Goal: Task Accomplishment & Management: Manage account settings

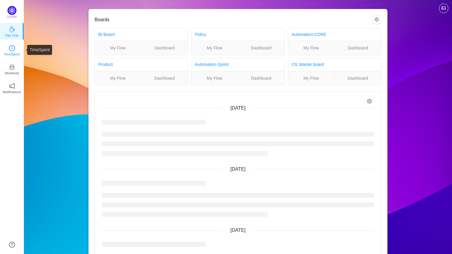
click at [16, 56] on p "TimeSpent" at bounding box center [12, 53] width 16 height 5
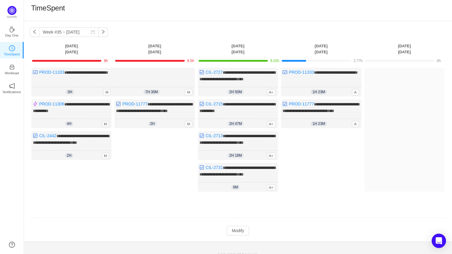
scroll to position [1, 0]
click at [238, 235] on button "Modify" at bounding box center [238, 230] width 22 height 10
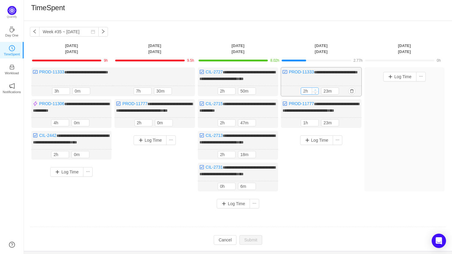
click at [317, 89] on icon "icon: up" at bounding box center [316, 90] width 2 height 2
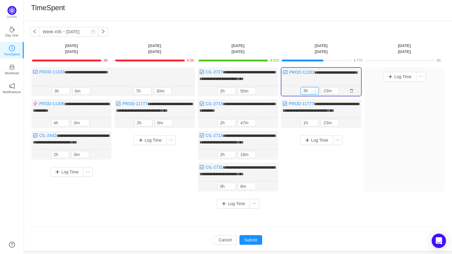
click at [317, 89] on icon "icon: up" at bounding box center [316, 90] width 2 height 2
type input "7h"
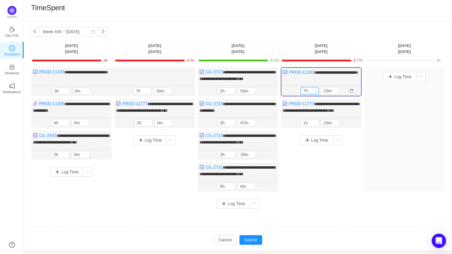
click at [317, 89] on icon "icon: up" at bounding box center [316, 90] width 2 height 2
click at [337, 92] on icon "icon: down" at bounding box center [336, 92] width 2 height 1
type input "0m"
click at [337, 92] on icon "icon: down" at bounding box center [336, 92] width 2 height 1
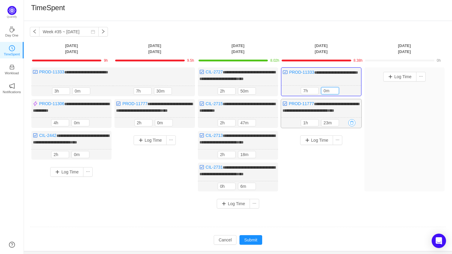
click at [353, 126] on button "button" at bounding box center [352, 122] width 7 height 7
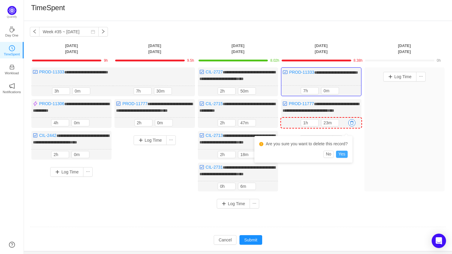
click at [346, 157] on button "Yes" at bounding box center [342, 154] width 12 height 7
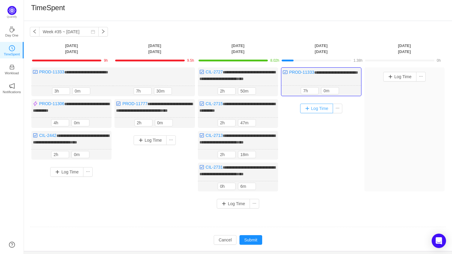
click at [311, 110] on button "Log Time" at bounding box center [316, 109] width 33 height 10
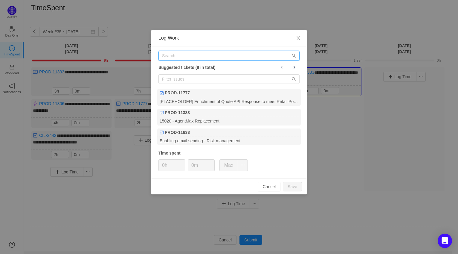
click at [204, 57] on input "text" at bounding box center [229, 56] width 141 height 10
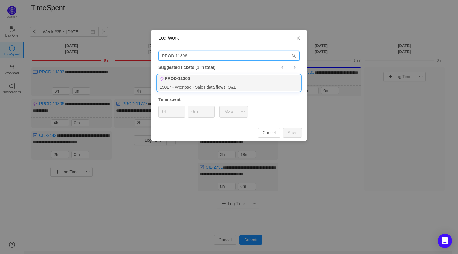
type input "PROD-11306"
click at [216, 83] on div "15017 - Westpac - Sales data flows: Q&B" at bounding box center [229, 87] width 144 height 8
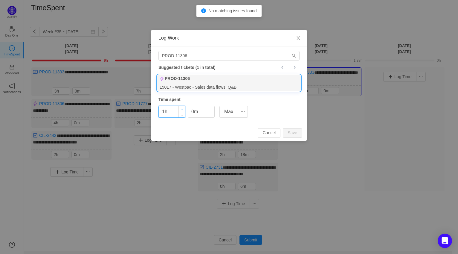
click at [181, 109] on icon "icon: up" at bounding box center [182, 110] width 2 height 2
type input "1h"
click at [181, 114] on span "Decrease Value" at bounding box center [182, 113] width 6 height 7
click at [207, 110] on input "0m" at bounding box center [201, 111] width 26 height 11
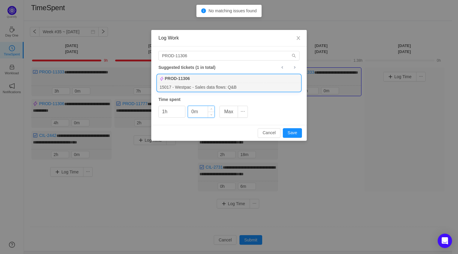
click at [207, 110] on input "0m" at bounding box center [201, 111] width 26 height 11
type input "30m"
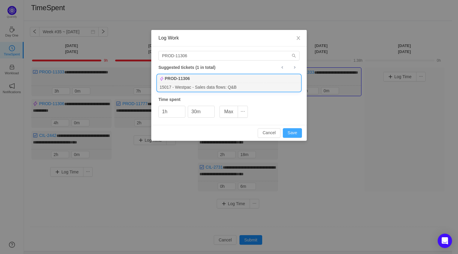
click at [296, 129] on button "Save" at bounding box center [292, 133] width 19 height 10
type input "0h"
type input "0m"
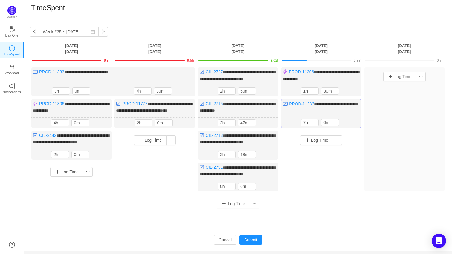
click at [326, 163] on div "Log Time" at bounding box center [321, 166] width 80 height 71
type input "2h"
click at [316, 89] on icon "icon: up" at bounding box center [316, 90] width 2 height 2
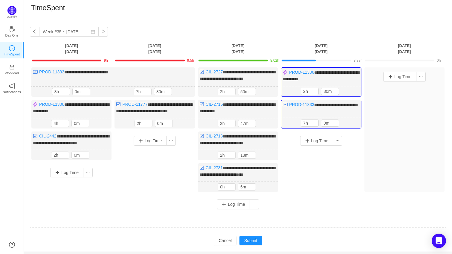
click at [337, 180] on div "Log Time" at bounding box center [321, 166] width 80 height 71
click at [250, 245] on button "Submit" at bounding box center [251, 241] width 23 height 10
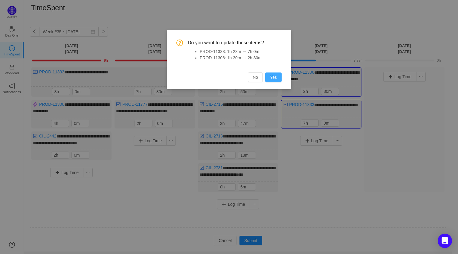
click at [270, 75] on button "Yes" at bounding box center [273, 77] width 16 height 10
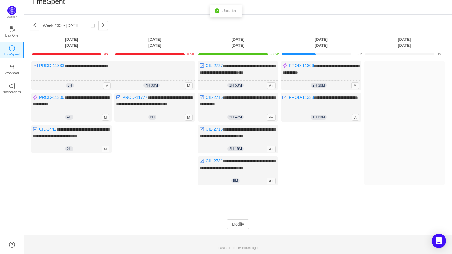
scroll to position [17, 0]
click at [228, 225] on button "Modify" at bounding box center [238, 224] width 22 height 10
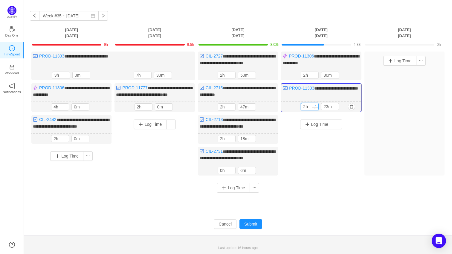
click at [317, 107] on span "Increase Value" at bounding box center [315, 105] width 6 height 4
type input "6h"
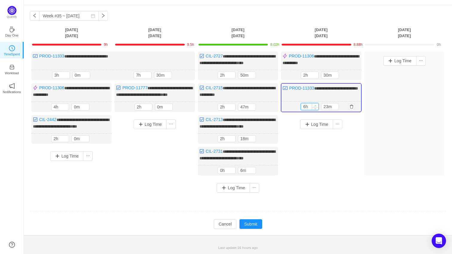
click at [317, 107] on span "Increase Value" at bounding box center [315, 105] width 6 height 4
click at [330, 110] on input "23m" at bounding box center [330, 106] width 17 height 7
click at [337, 107] on icon "icon: up" at bounding box center [336, 105] width 2 height 2
type input "53m"
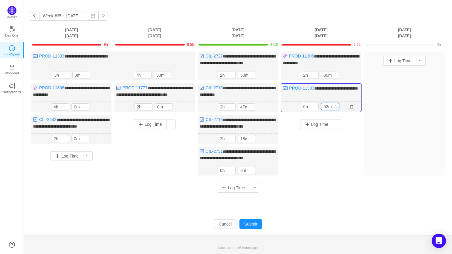
click at [337, 107] on icon "icon: up" at bounding box center [336, 105] width 2 height 2
type input "7h"
click at [337, 107] on icon "icon: up" at bounding box center [336, 105] width 2 height 2
click at [330, 110] on input "10m" at bounding box center [330, 106] width 17 height 7
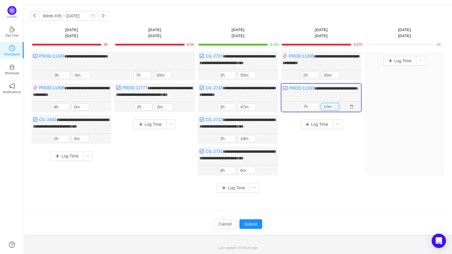
click at [330, 110] on input "10m" at bounding box center [330, 106] width 17 height 7
type input "30m"
click at [307, 110] on input "7h" at bounding box center [309, 106] width 17 height 7
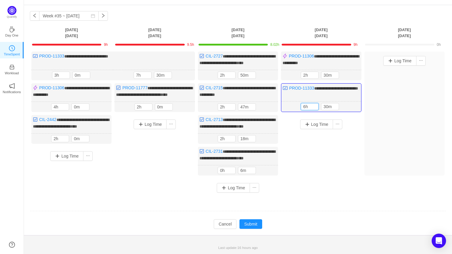
type input "6h"
click at [328, 152] on div "Log Time" at bounding box center [321, 150] width 80 height 71
click at [244, 229] on button "Submit" at bounding box center [251, 224] width 23 height 10
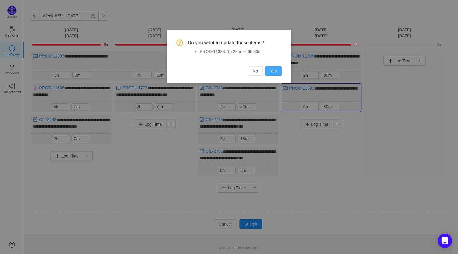
click at [274, 70] on button "Yes" at bounding box center [273, 71] width 16 height 10
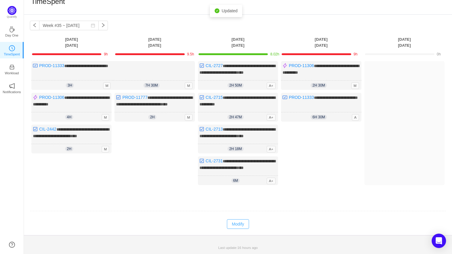
click at [235, 224] on button "Modify" at bounding box center [238, 224] width 22 height 10
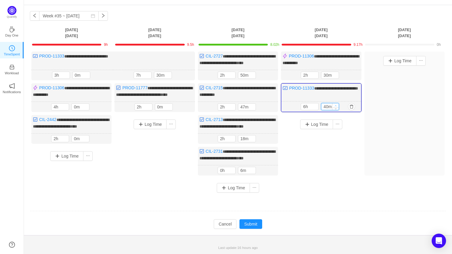
click at [337, 107] on icon "icon: up" at bounding box center [336, 105] width 2 height 2
type input "50m"
click at [337, 107] on icon "icon: up" at bounding box center [336, 105] width 2 height 2
type input "7h"
type input "0m"
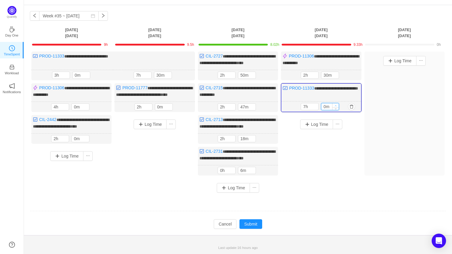
click at [337, 107] on icon "icon: up" at bounding box center [336, 105] width 2 height 2
click at [253, 229] on button "Submit" at bounding box center [251, 224] width 23 height 10
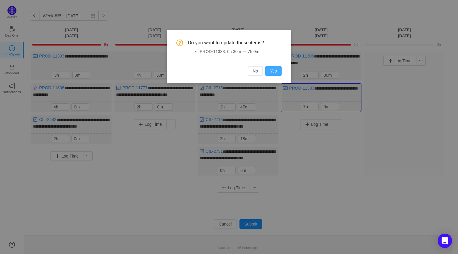
click at [276, 68] on button "Yes" at bounding box center [273, 71] width 16 height 10
